Goal: Information Seeking & Learning: Find contact information

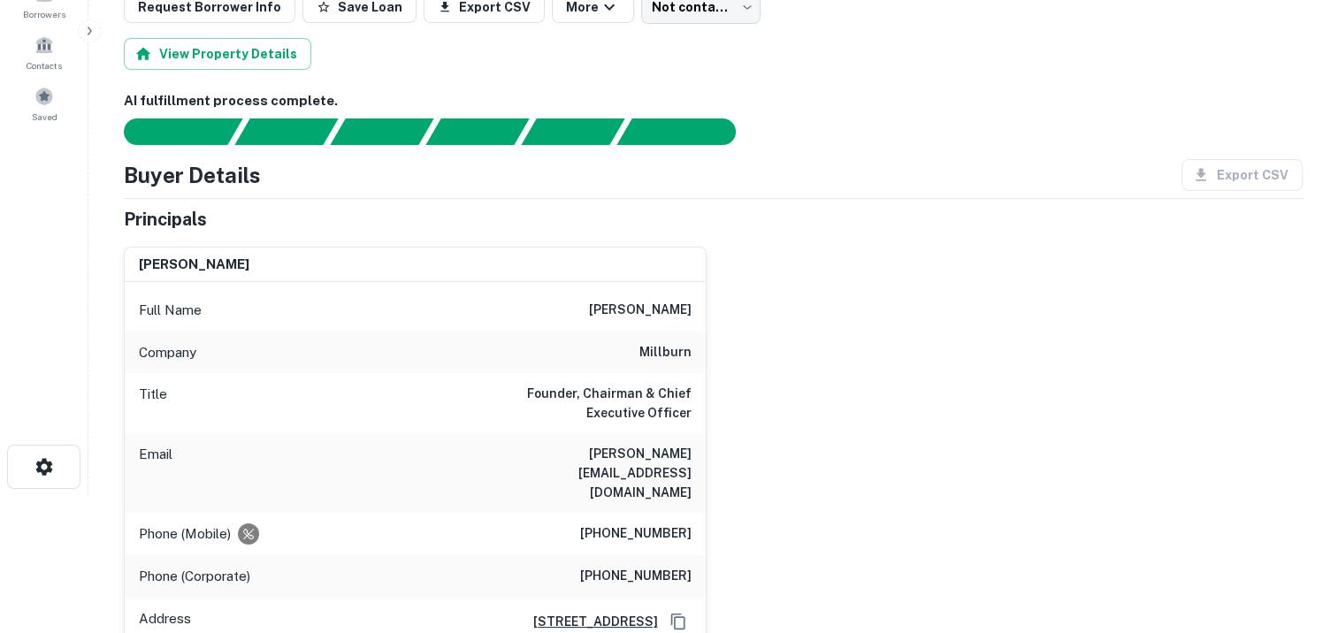
scroll to position [177, 0]
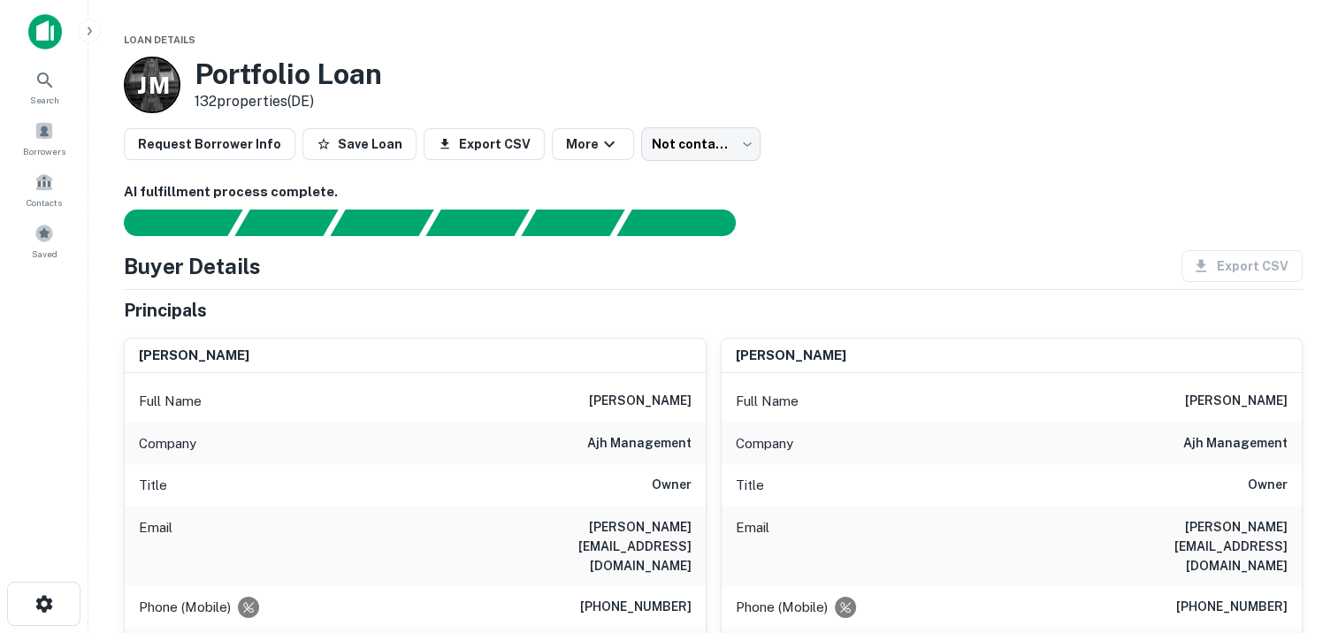
click at [652, 529] on h6 "[PERSON_NAME][EMAIL_ADDRESS][DOMAIN_NAME]" at bounding box center [585, 546] width 212 height 58
click at [1168, 528] on h6 "[PERSON_NAME][EMAIL_ADDRESS][DOMAIN_NAME]" at bounding box center [1182, 546] width 212 height 58
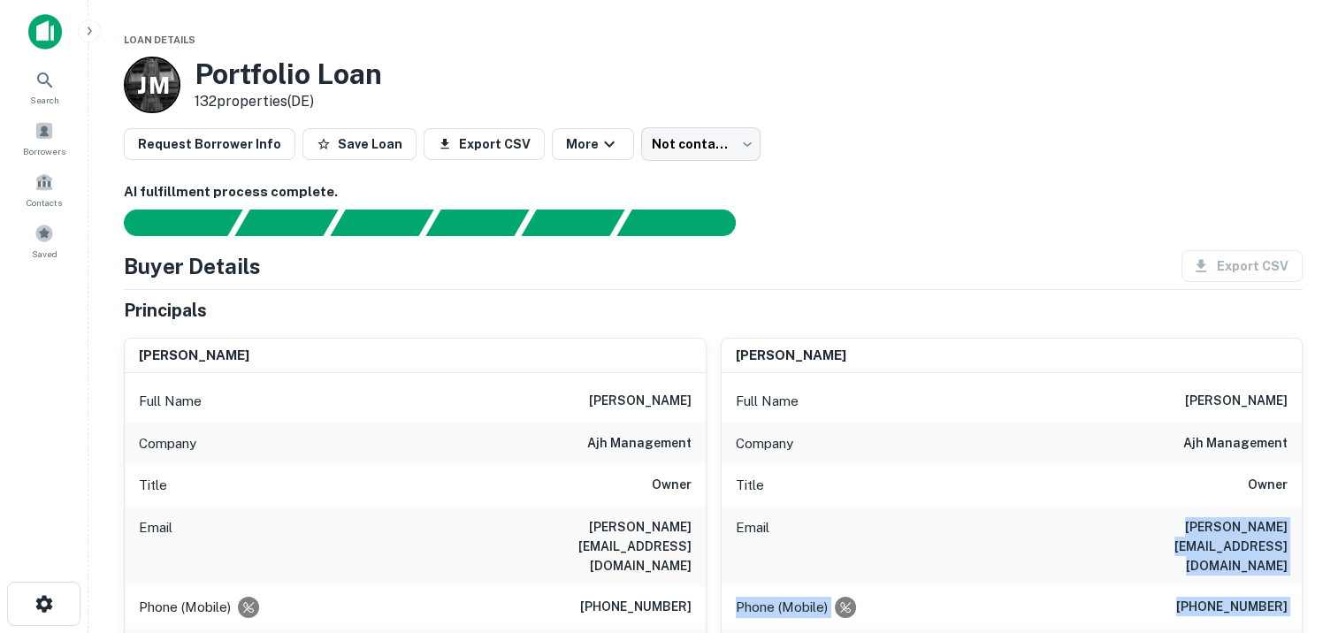
drag, startPoint x: 1123, startPoint y: 525, endPoint x: 1249, endPoint y: 531, distance: 125.8
click at [39, 7] on div "Search Borrowers Contacts Saved Loan Details J M Portfolio Loan 132 properties …" at bounding box center [669, 316] width 1338 height 633
click at [1100, 517] on div "Email asher@ajhmanagement.com" at bounding box center [1012, 547] width 581 height 80
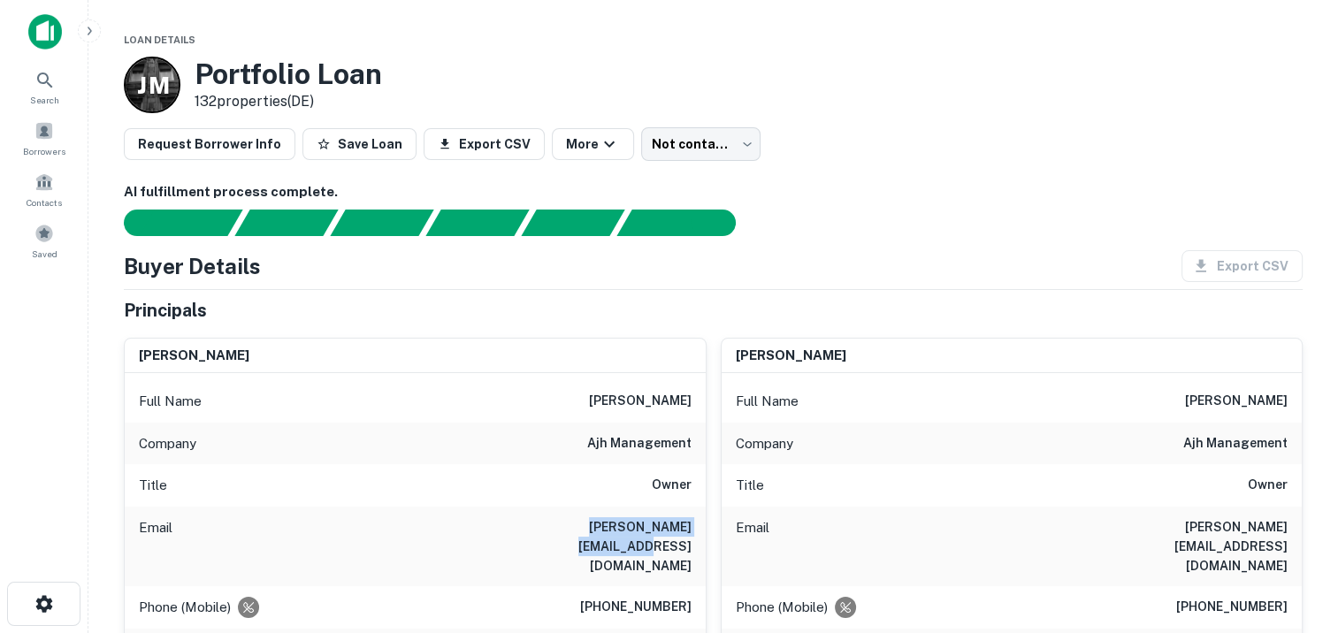
drag, startPoint x: 525, startPoint y: 525, endPoint x: 700, endPoint y: 542, distance: 175.1
click at [700, 542] on div "Email asher@ajhmanagement.com" at bounding box center [415, 547] width 581 height 80
drag, startPoint x: 700, startPoint y: 542, endPoint x: 626, endPoint y: 524, distance: 75.7
copy h6 "[PERSON_NAME][EMAIL_ADDRESS][DOMAIN_NAME]"
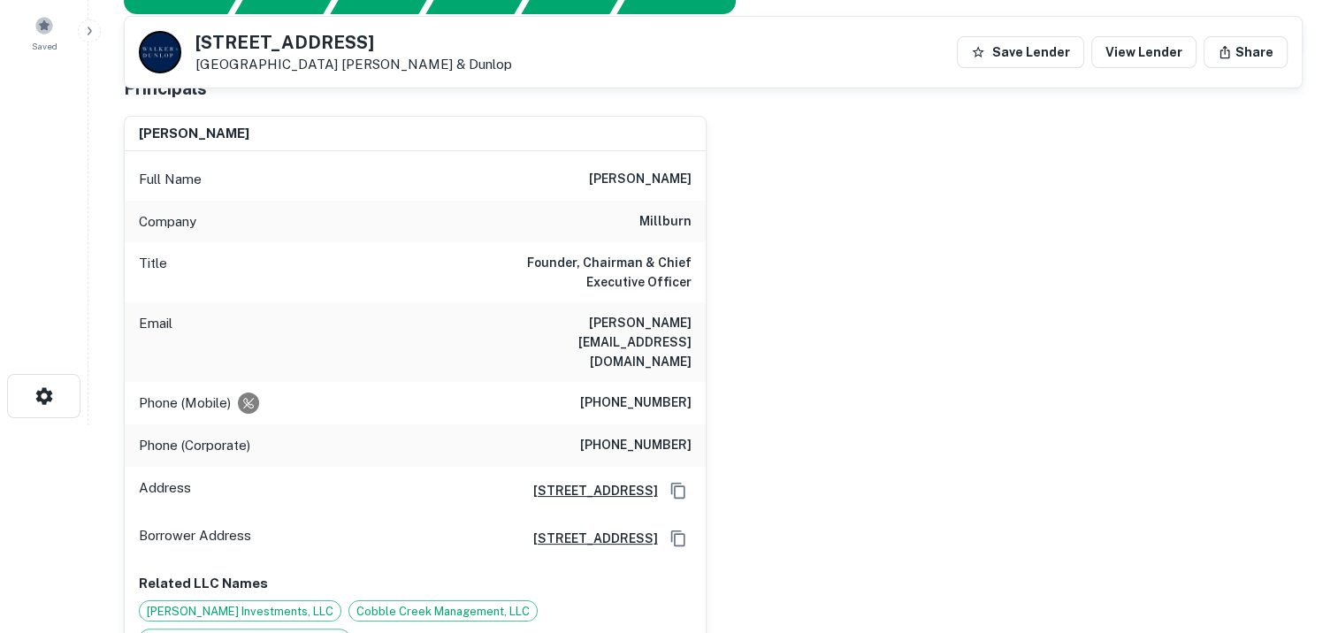
scroll to position [265, 0]
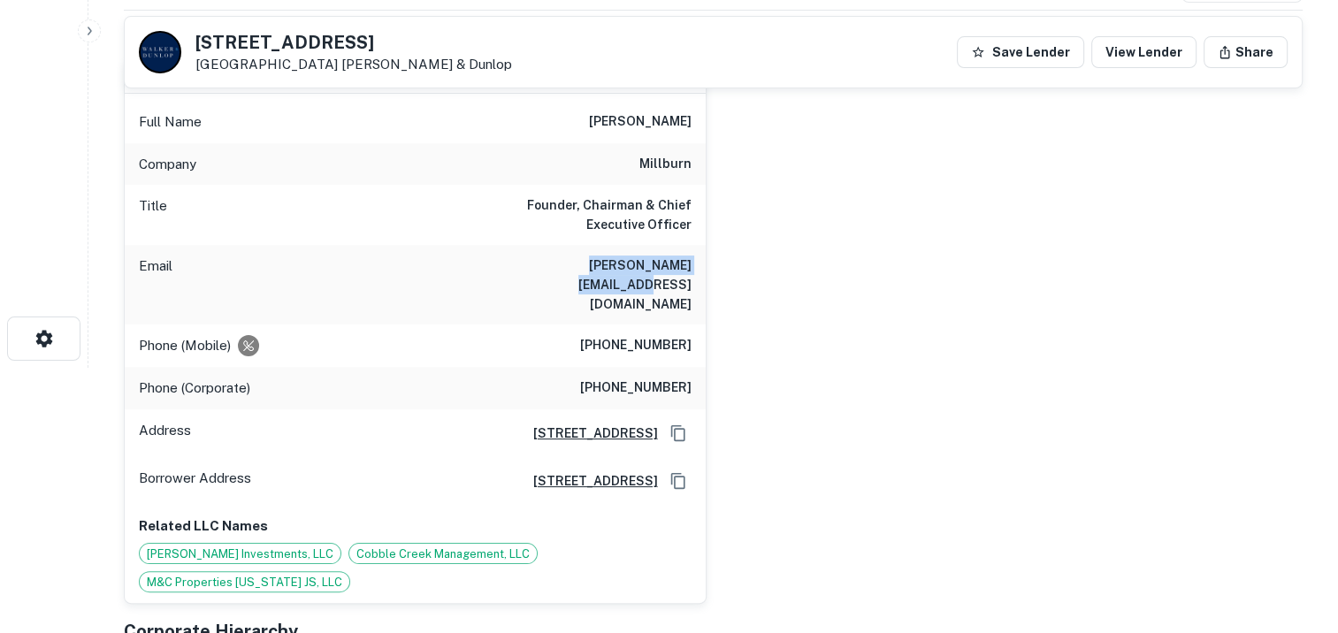
drag, startPoint x: 687, startPoint y: 265, endPoint x: 531, endPoint y: 269, distance: 156.6
click at [531, 269] on div "Email [PERSON_NAME][EMAIL_ADDRESS][DOMAIN_NAME]" at bounding box center [415, 285] width 581 height 80
drag, startPoint x: 531, startPoint y: 269, endPoint x: 548, endPoint y: 264, distance: 18.5
copy h6 "[PERSON_NAME][EMAIL_ADDRESS][DOMAIN_NAME]"
